Goal: Task Accomplishment & Management: Complete application form

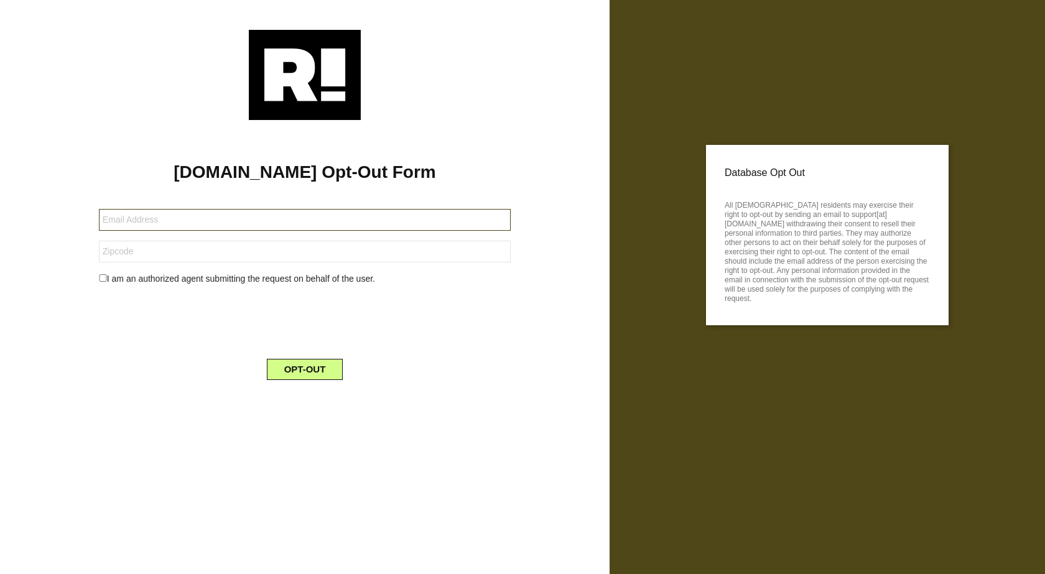
click at [241, 219] on input "text" at bounding box center [305, 220] width 412 height 22
click at [201, 225] on input "text" at bounding box center [305, 220] width 412 height 22
paste input "[EMAIL_ADDRESS][DOMAIN_NAME]"
type input "[EMAIL_ADDRESS][DOMAIN_NAME]"
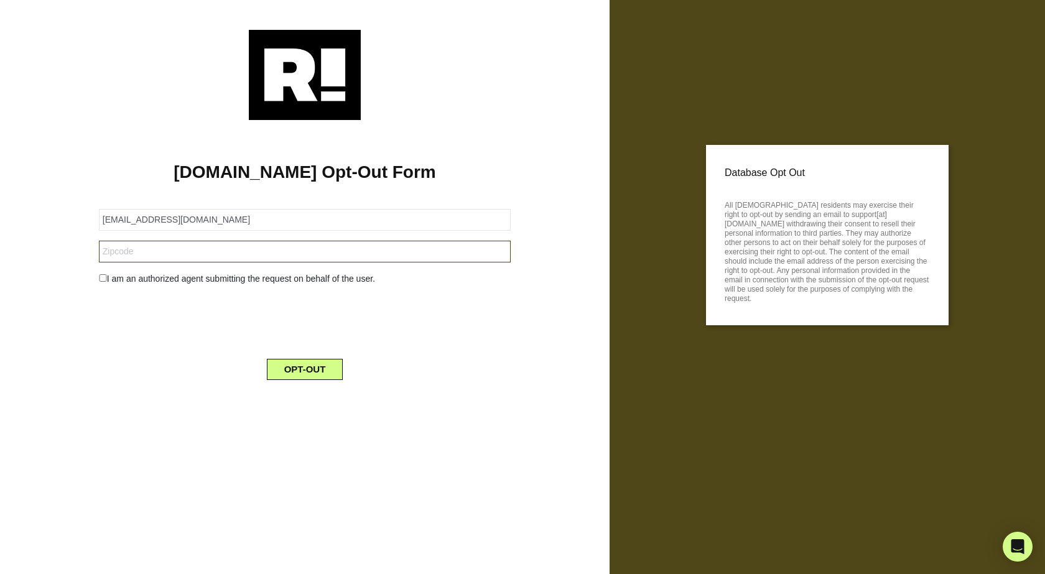
click at [204, 254] on input "text" at bounding box center [305, 252] width 412 height 22
paste input "78731"
type input "78731"
click at [101, 278] on input "checkbox" at bounding box center [103, 277] width 8 height 7
checkbox input "true"
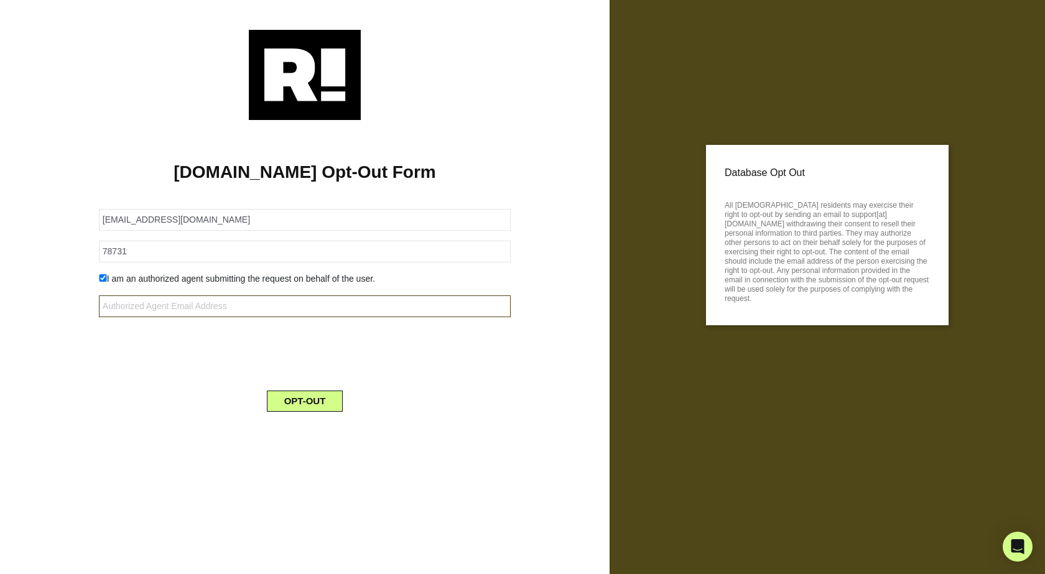
click at [164, 306] on input "text" at bounding box center [305, 306] width 412 height 22
click at [216, 300] on input "text" at bounding box center [305, 306] width 412 height 22
paste input "60437-138996-109684@mydataprivacymail.com"
type input "60437-138996-109684@mydataprivacymail.com"
click at [135, 332] on div at bounding box center [305, 351] width 430 height 48
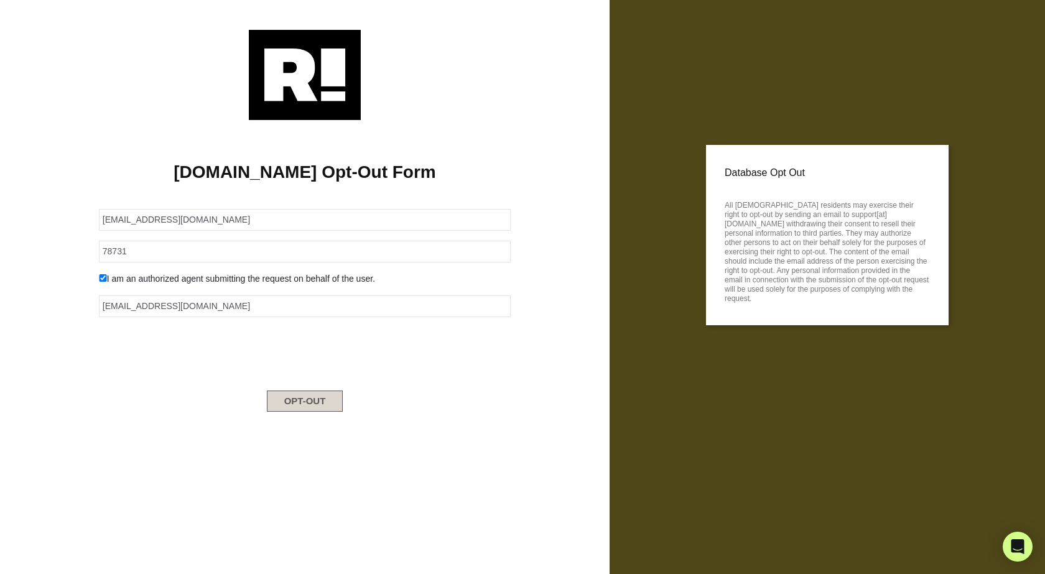
click at [313, 404] on button "OPT-OUT" at bounding box center [305, 400] width 76 height 21
